Goal: Task Accomplishment & Management: Complete application form

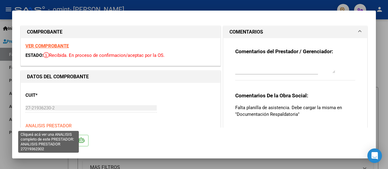
click at [63, 126] on span "ANALISIS PRESTADOR" at bounding box center [48, 125] width 46 height 5
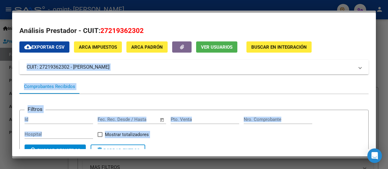
click at [244, 148] on form "Filtros Id Fecha inicio – Fecha fin Fec. Rec. Desde / Hasta Pto. Venta Nro. Com…" at bounding box center [193, 136] width 349 height 52
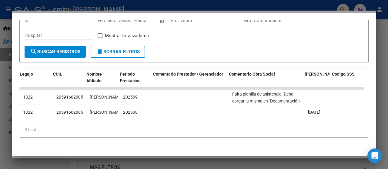
scroll to position [0, 965]
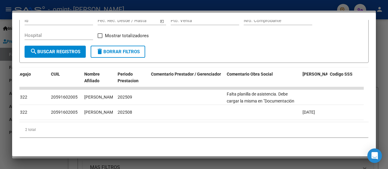
click at [89, 136] on div "2 total" at bounding box center [193, 129] width 349 height 15
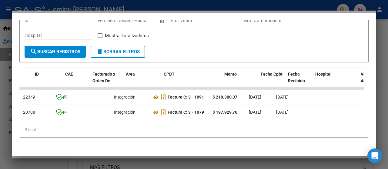
scroll to position [0, 0]
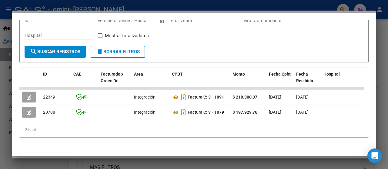
click at [4, 109] on div at bounding box center [194, 84] width 388 height 169
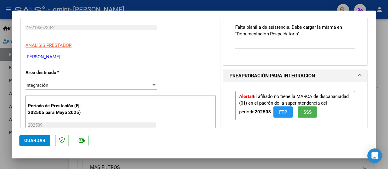
scroll to position [85, 0]
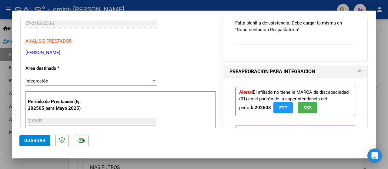
click at [359, 72] on span at bounding box center [360, 71] width 2 height 7
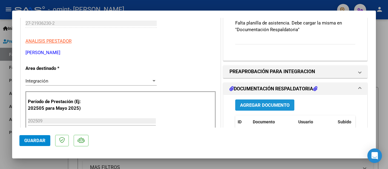
click at [264, 103] on span "Agregar Documento" at bounding box center [264, 105] width 49 height 5
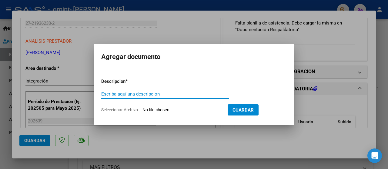
click at [148, 110] on input "Seleccionar Archivo" at bounding box center [183, 111] width 80 height 6
type input "C:\fakepath\[PERSON_NAME].jpg"
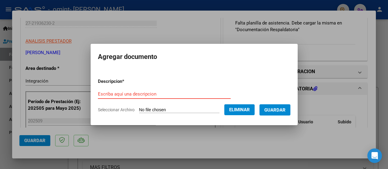
click at [158, 94] on input "Escriba aquí una descripcion" at bounding box center [164, 94] width 133 height 5
type input "planilla asistencia"
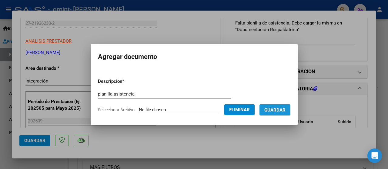
click at [275, 111] on span "Guardar" at bounding box center [274, 110] width 21 height 5
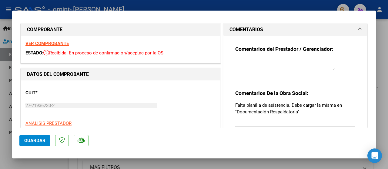
scroll to position [0, 0]
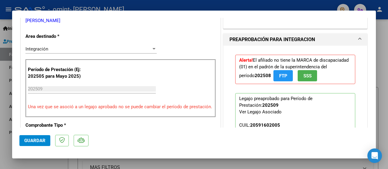
scroll to position [121, 0]
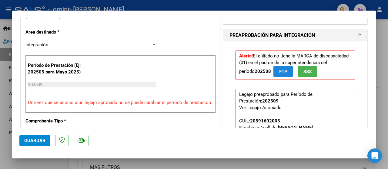
click at [273, 70] on button "FTP" at bounding box center [282, 71] width 19 height 11
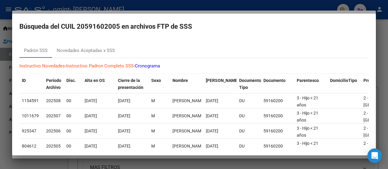
click at [382, 82] on div at bounding box center [194, 84] width 388 height 169
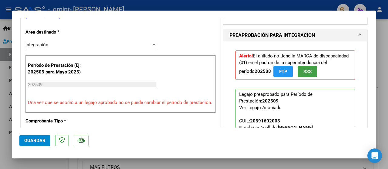
click at [304, 73] on span "SSS" at bounding box center [308, 71] width 8 height 5
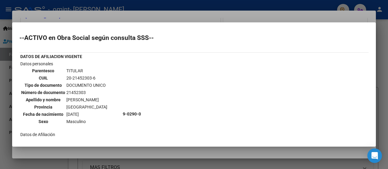
click at [381, 96] on div at bounding box center [194, 84] width 388 height 169
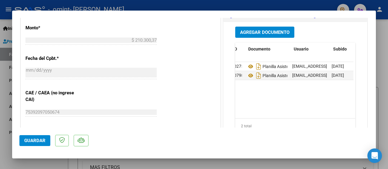
scroll to position [0, 0]
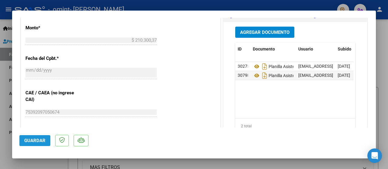
click at [29, 143] on span "Guardar" at bounding box center [34, 140] width 21 height 5
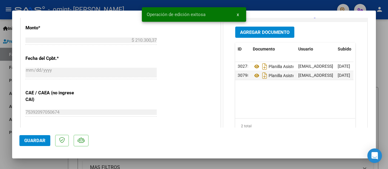
click at [381, 80] on div at bounding box center [194, 84] width 388 height 169
type input "$ 0,00"
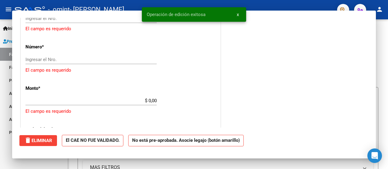
scroll to position [357, 0]
